Goal: Task Accomplishment & Management: Use online tool/utility

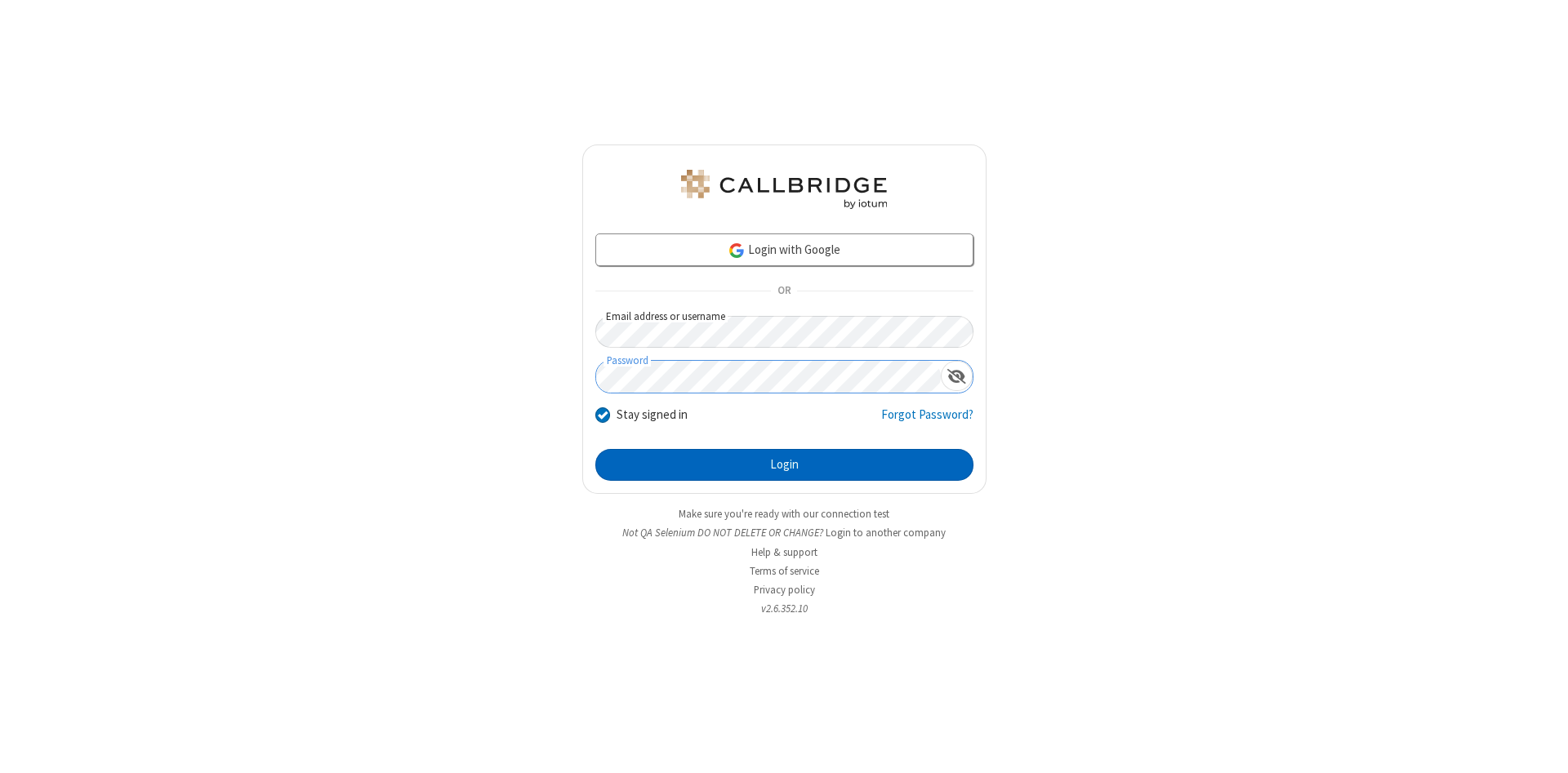
click at [784, 465] on button "Login" at bounding box center [784, 465] width 378 height 33
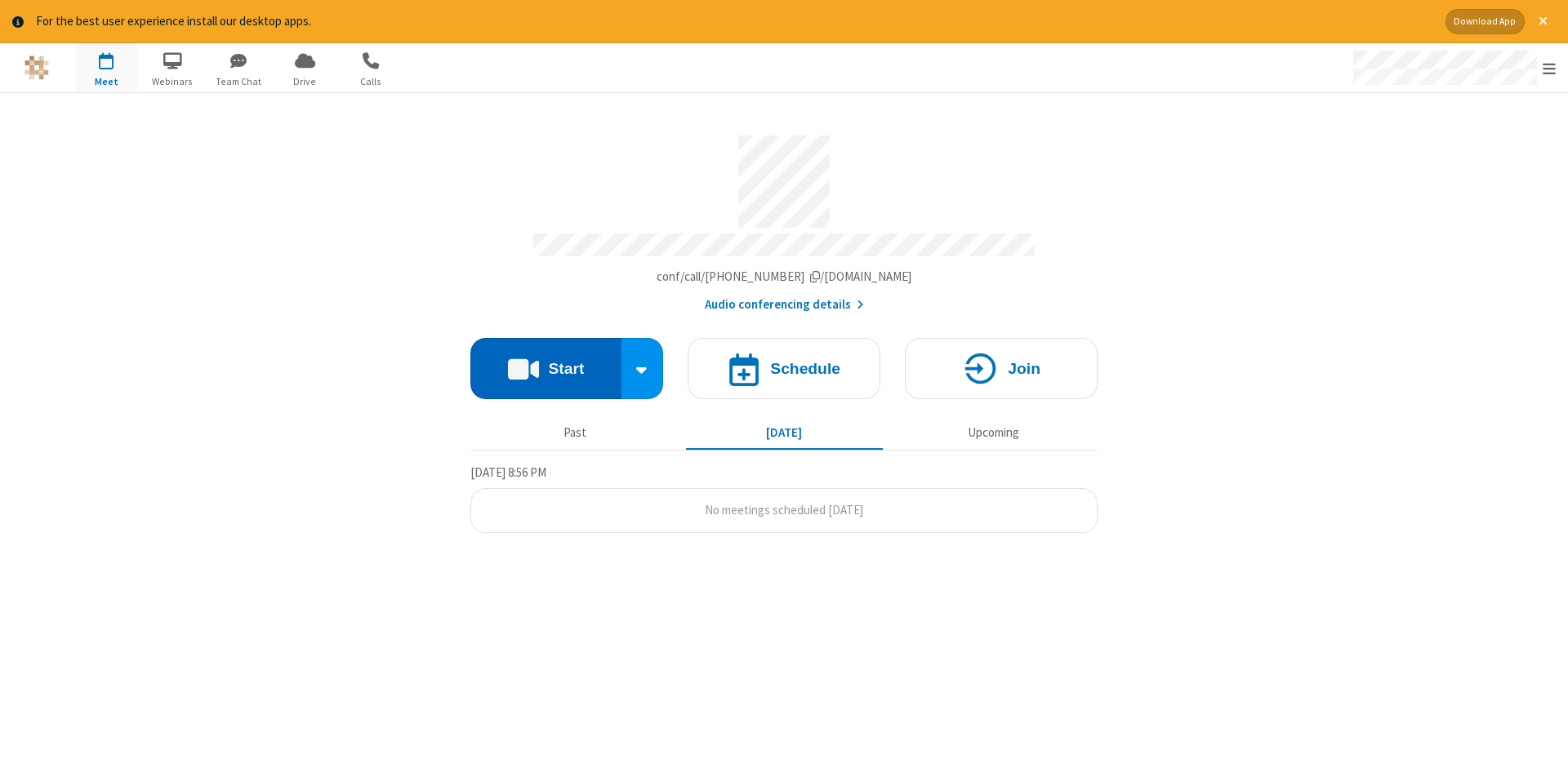
click at [545, 363] on button "Start" at bounding box center [546, 368] width 151 height 61
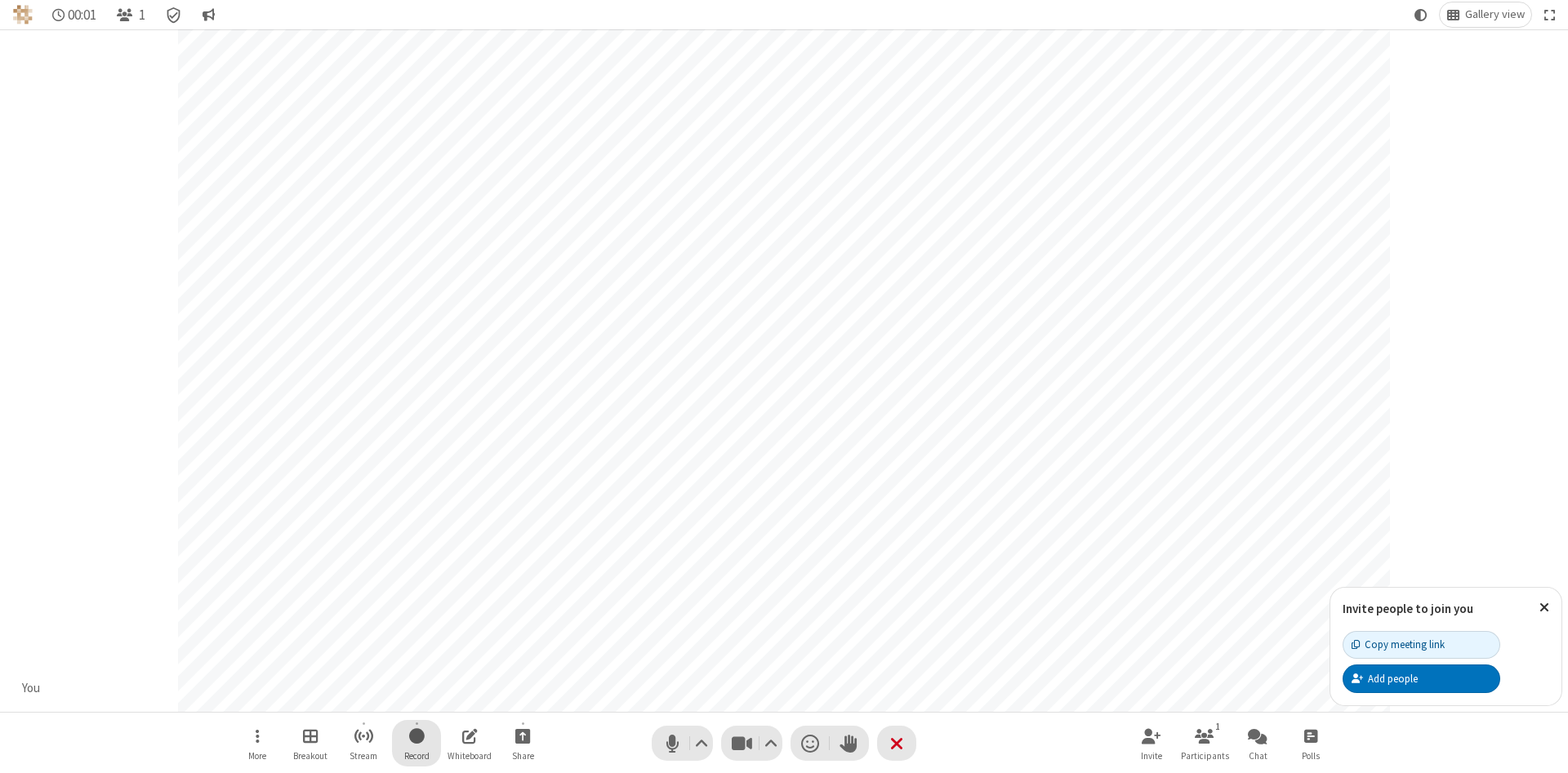
click at [416, 743] on span "Start recording" at bounding box center [417, 736] width 15 height 21
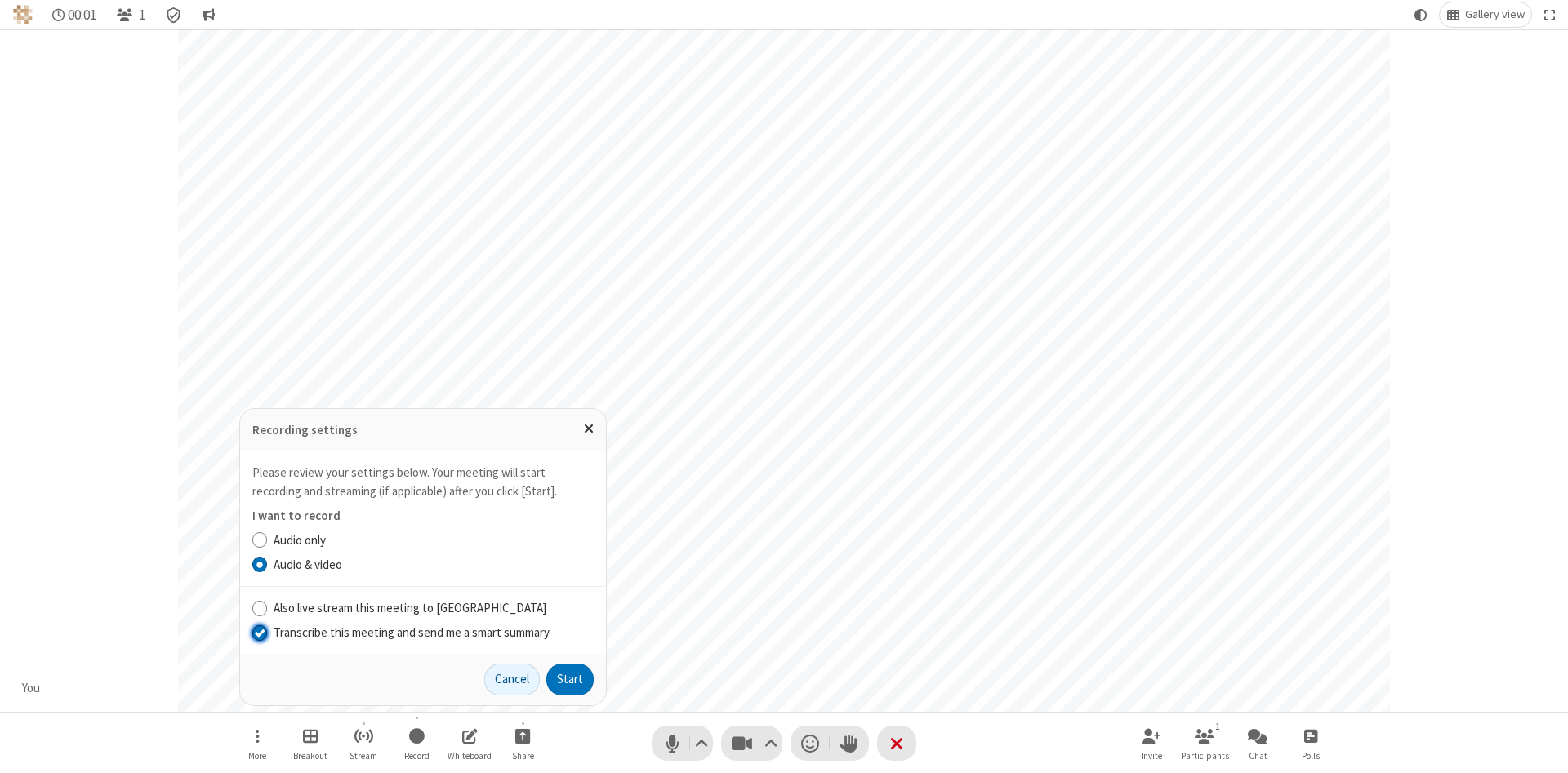
click at [259, 632] on input "Transcribe this meeting and send me a smart summary" at bounding box center [260, 632] width 15 height 17
click at [570, 679] on button "Start" at bounding box center [569, 680] width 47 height 33
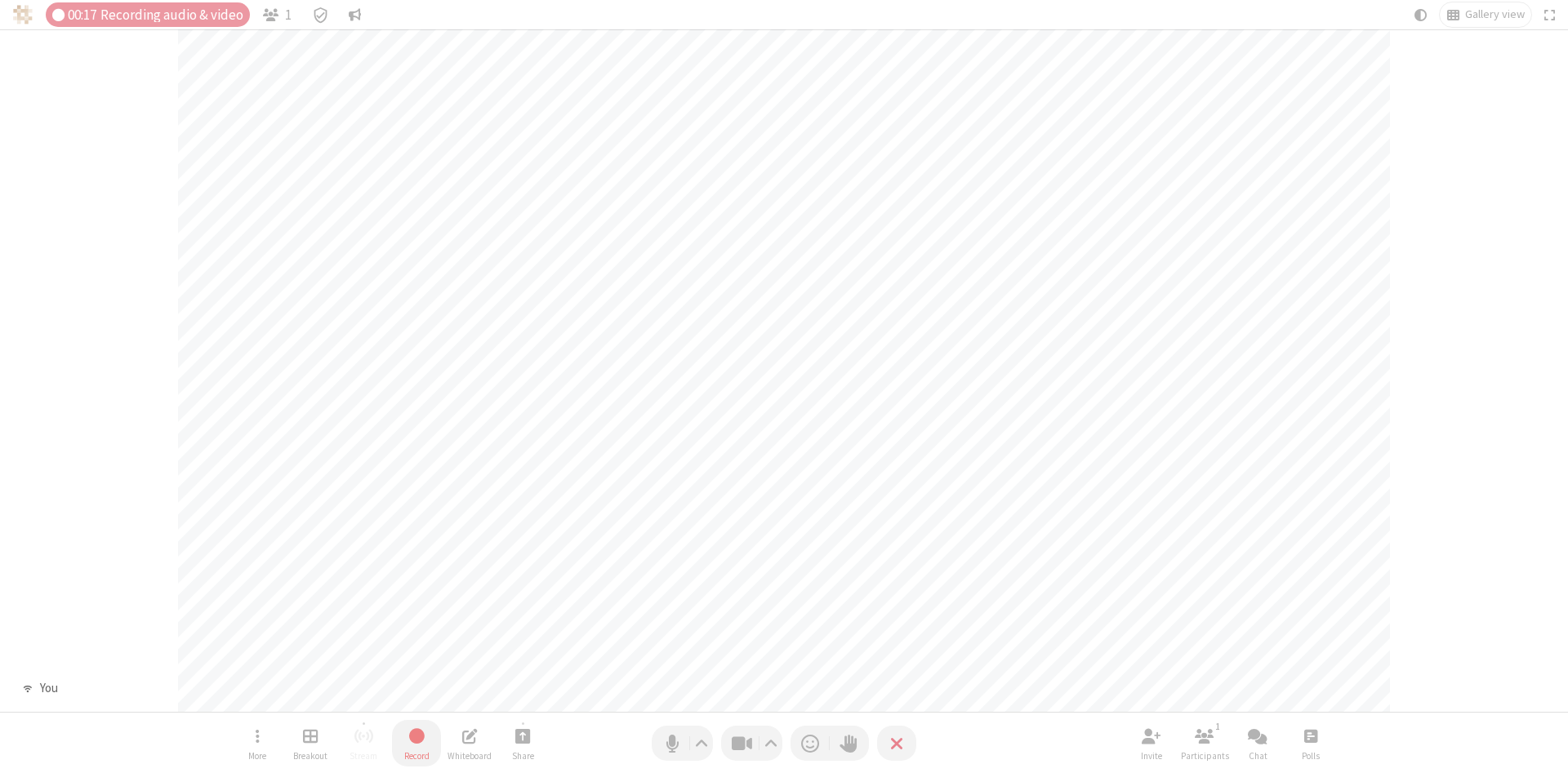
click at [416, 743] on span "Stop recording" at bounding box center [417, 736] width 19 height 21
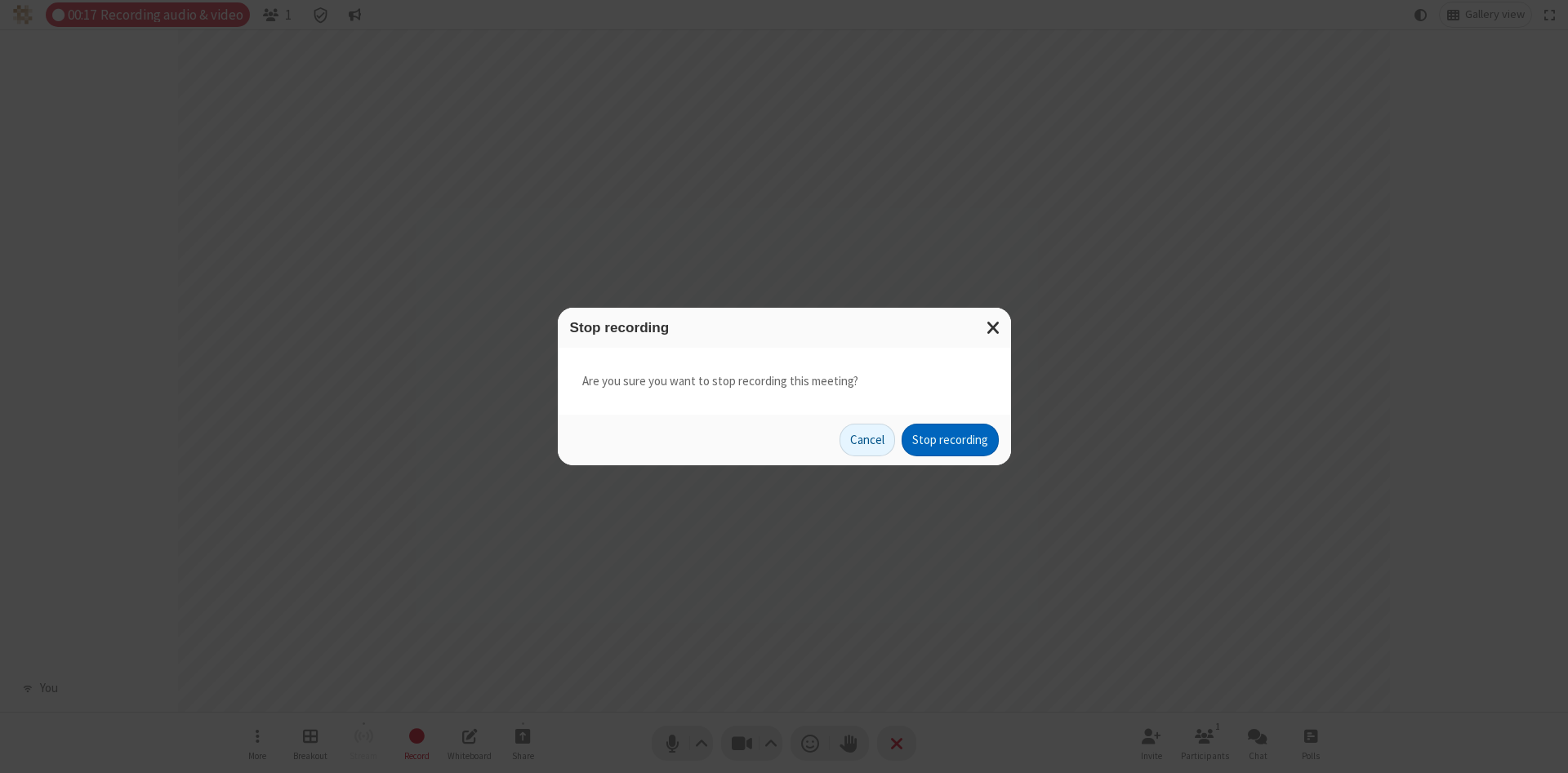
click at [950, 440] on button "Stop recording" at bounding box center [950, 440] width 97 height 33
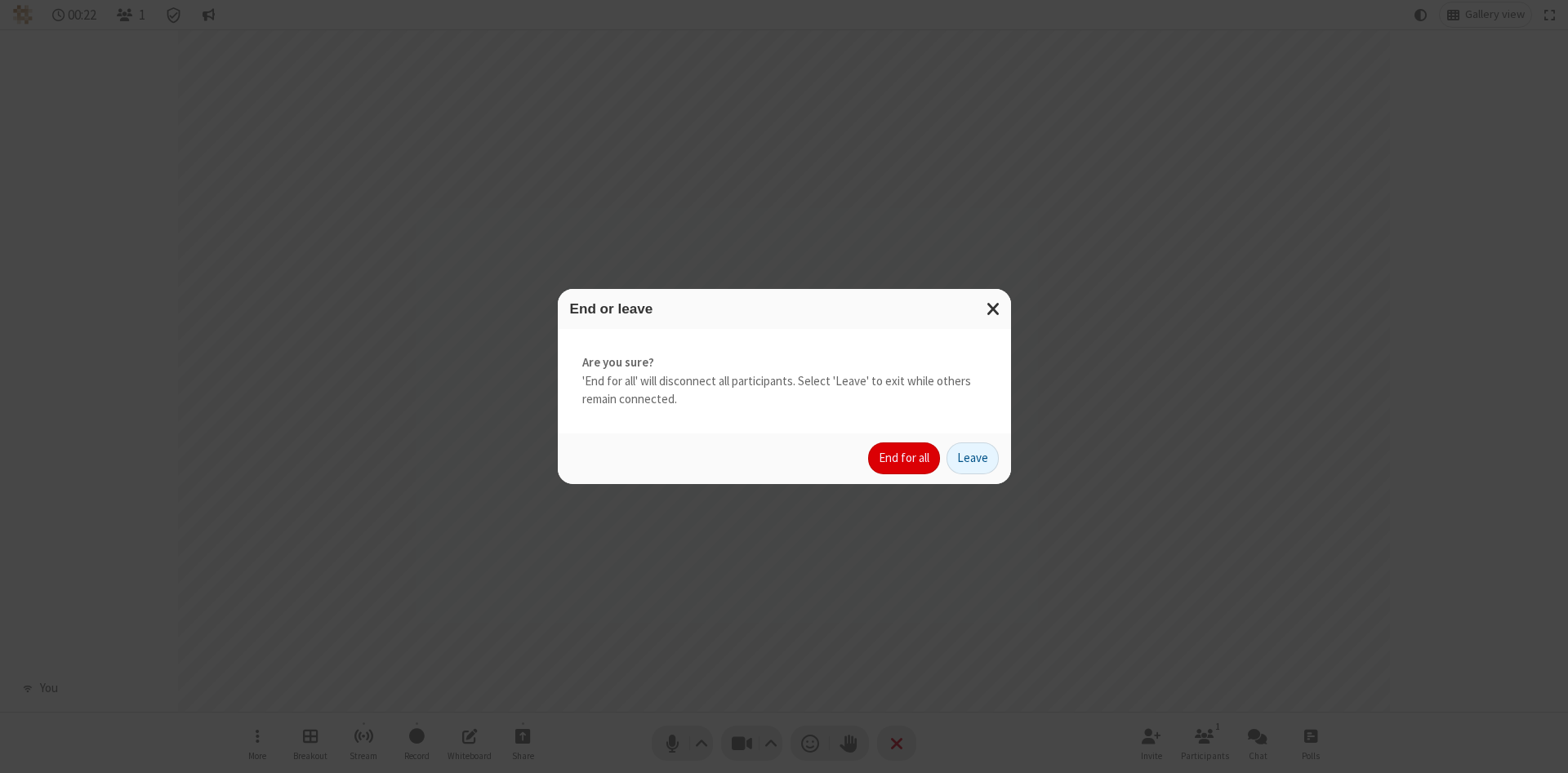
click at [905, 458] on button "End for all" at bounding box center [904, 459] width 72 height 33
